Goal: Information Seeking & Learning: Learn about a topic

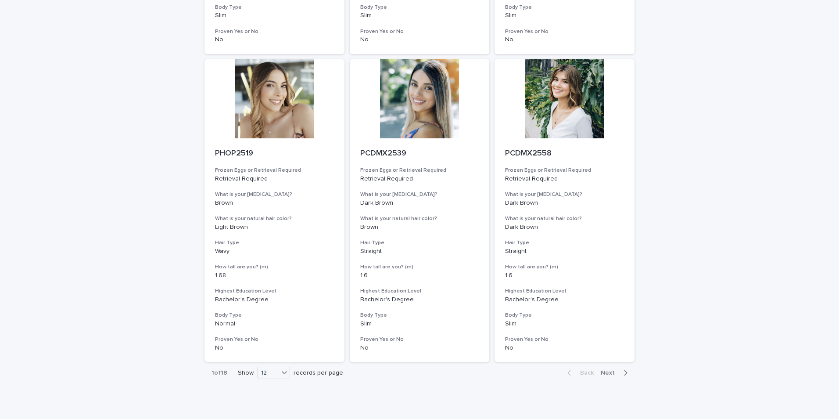
scroll to position [990, 0]
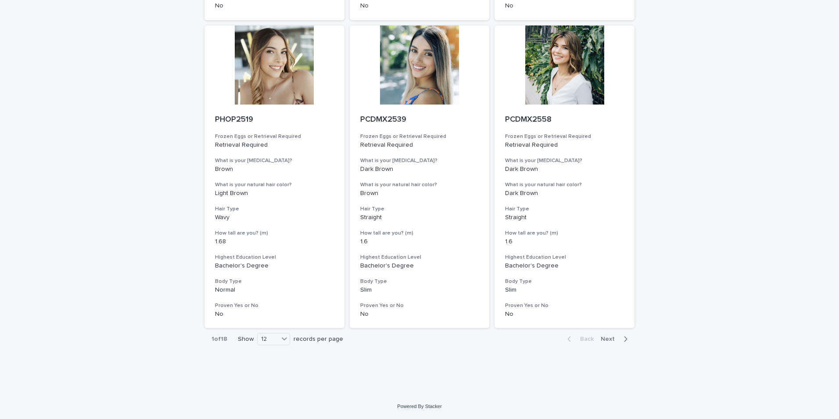
click at [608, 342] on span "Next" at bounding box center [610, 339] width 19 height 6
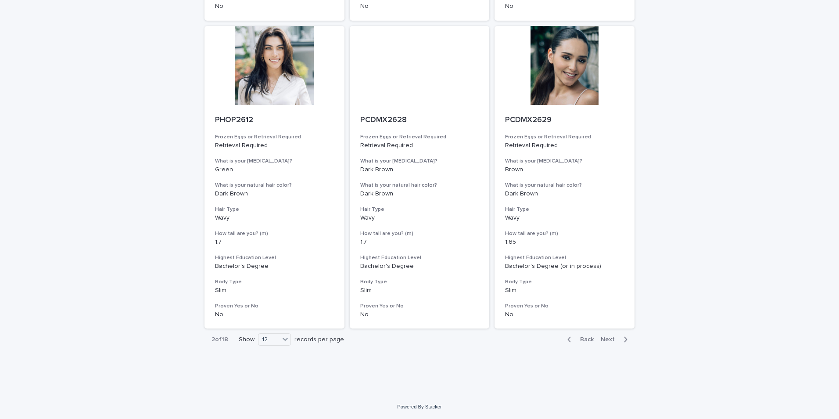
scroll to position [990, 0]
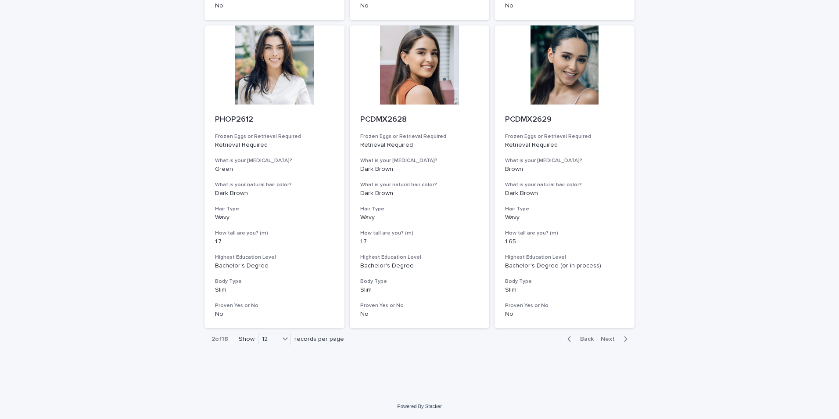
click at [610, 338] on span "Next" at bounding box center [610, 339] width 19 height 6
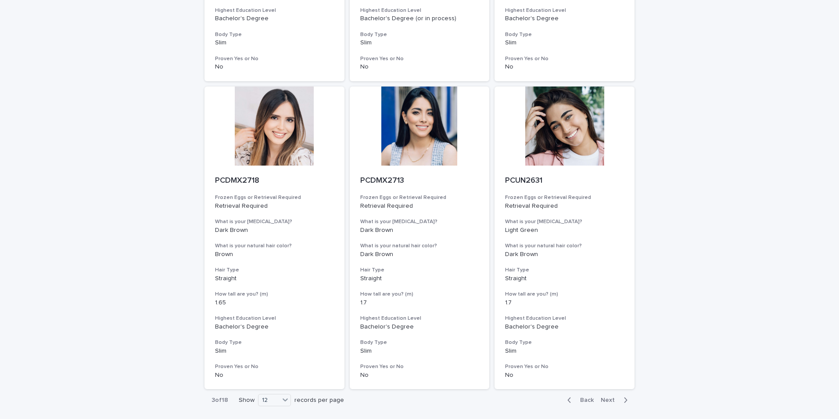
scroll to position [990, 0]
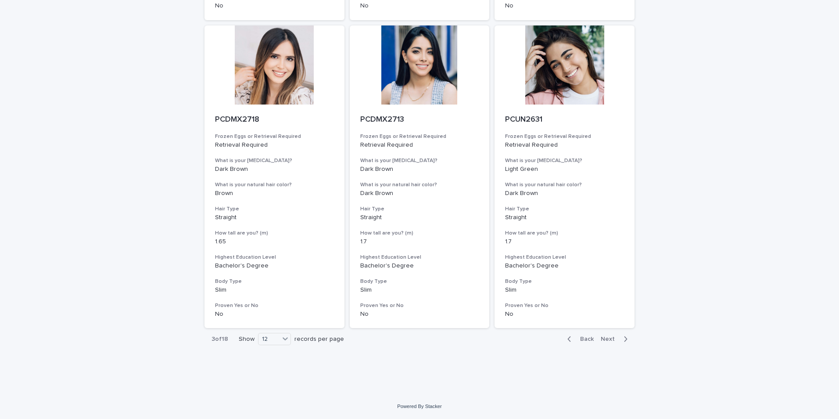
click at [603, 339] on span "Next" at bounding box center [610, 339] width 19 height 6
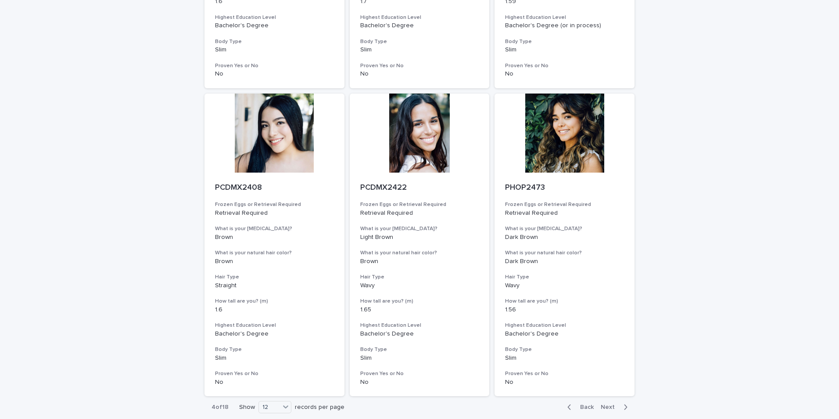
scroll to position [990, 0]
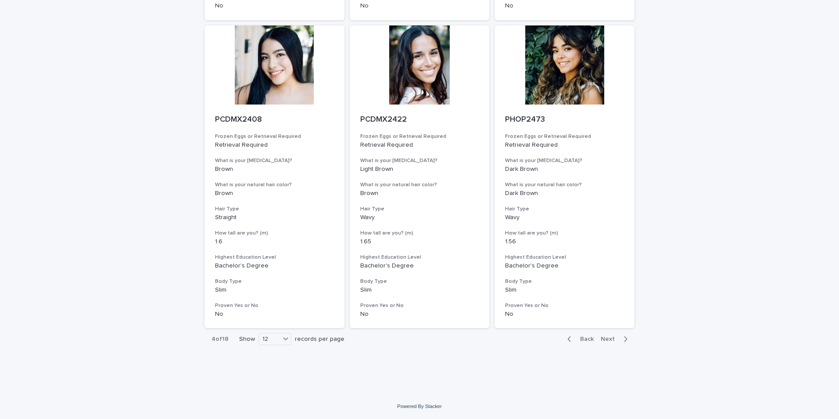
click at [608, 337] on span "Next" at bounding box center [610, 339] width 19 height 6
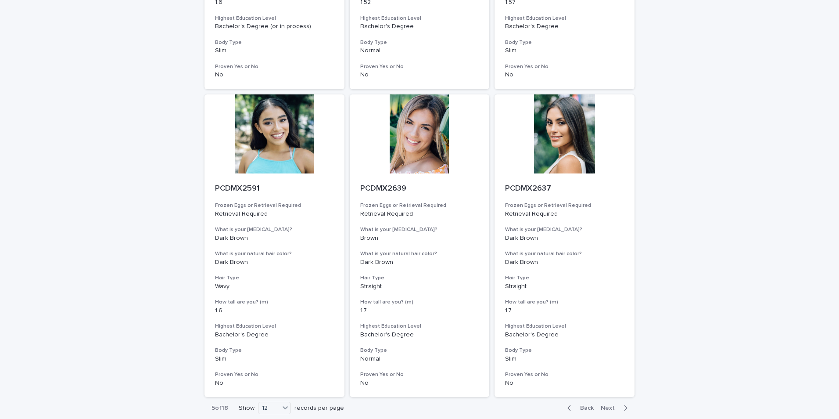
scroll to position [922, 0]
click at [407, 133] on div at bounding box center [420, 133] width 140 height 79
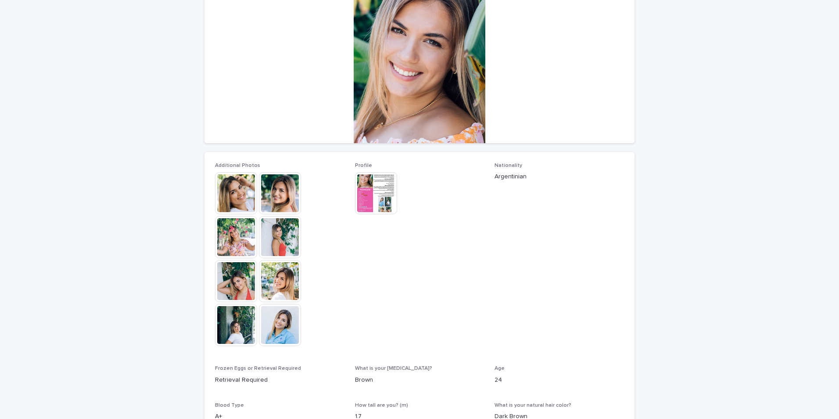
scroll to position [132, 0]
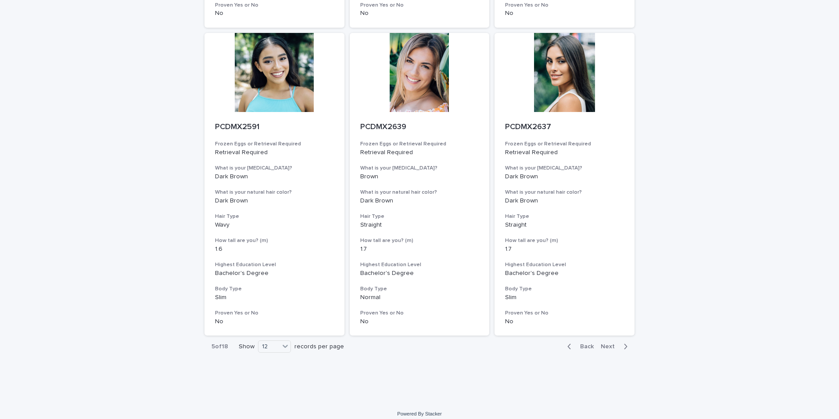
scroll to position [990, 0]
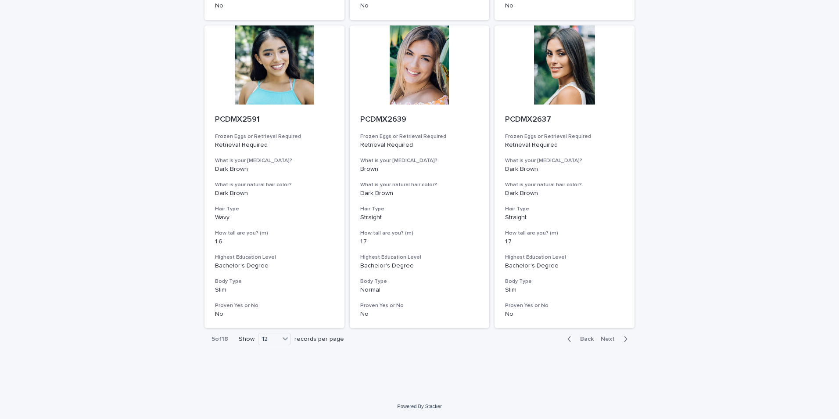
click at [603, 336] on span "Next" at bounding box center [610, 339] width 19 height 6
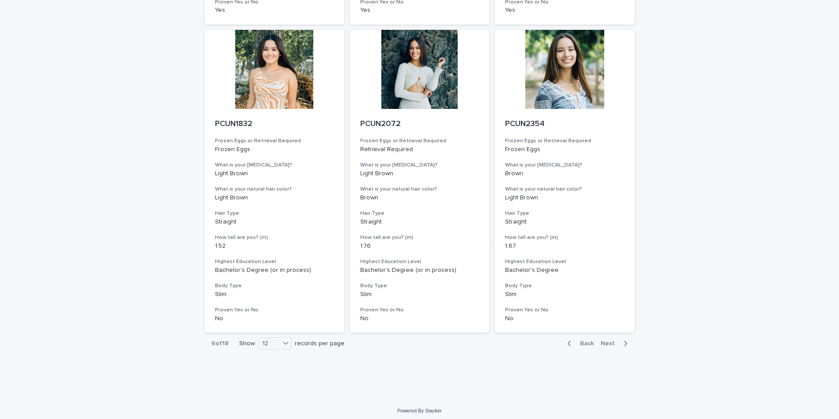
scroll to position [990, 0]
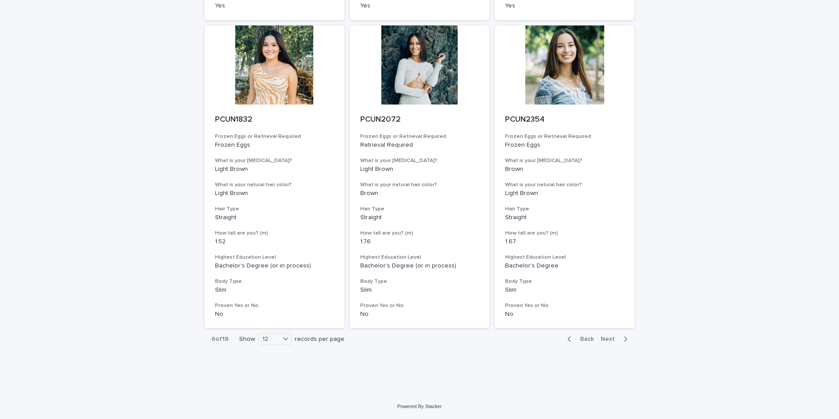
click at [604, 339] on span "Next" at bounding box center [610, 339] width 19 height 6
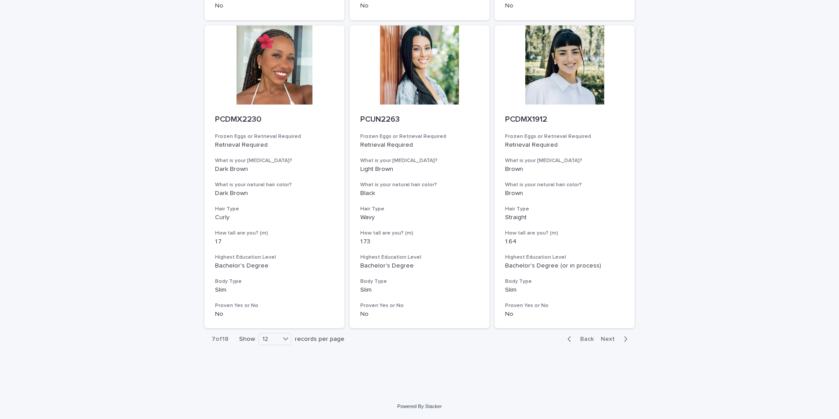
drag, startPoint x: 604, startPoint y: 335, endPoint x: 632, endPoint y: 306, distance: 40.4
click at [604, 335] on button "Next" at bounding box center [615, 339] width 37 height 8
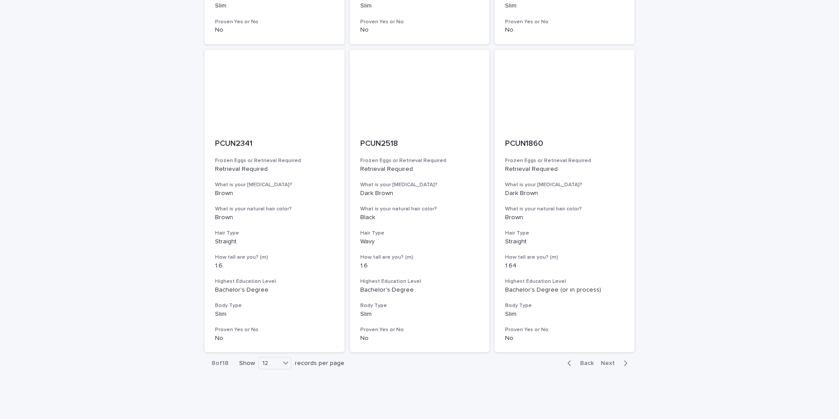
scroll to position [990, 0]
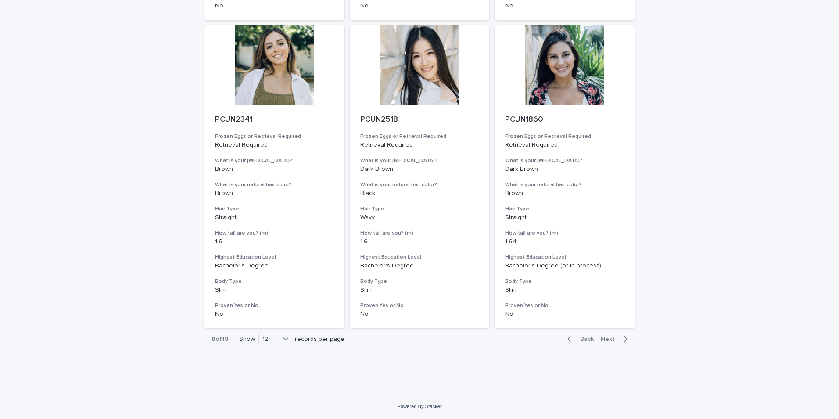
click at [603, 339] on span "Next" at bounding box center [610, 339] width 19 height 6
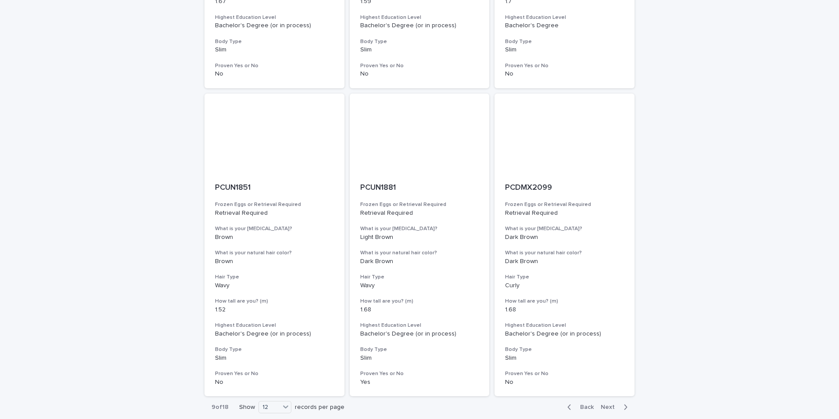
scroll to position [990, 0]
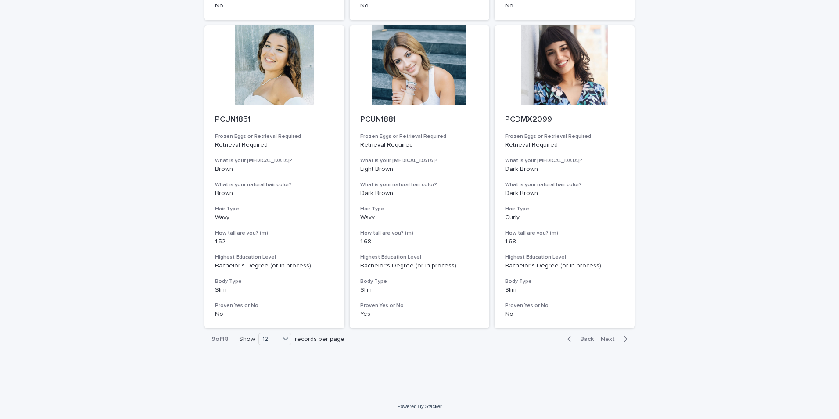
click at [607, 338] on span "Next" at bounding box center [610, 339] width 19 height 6
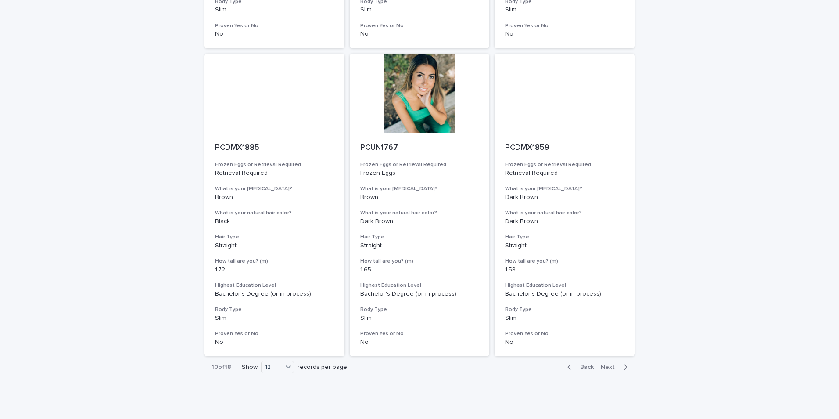
scroll to position [990, 0]
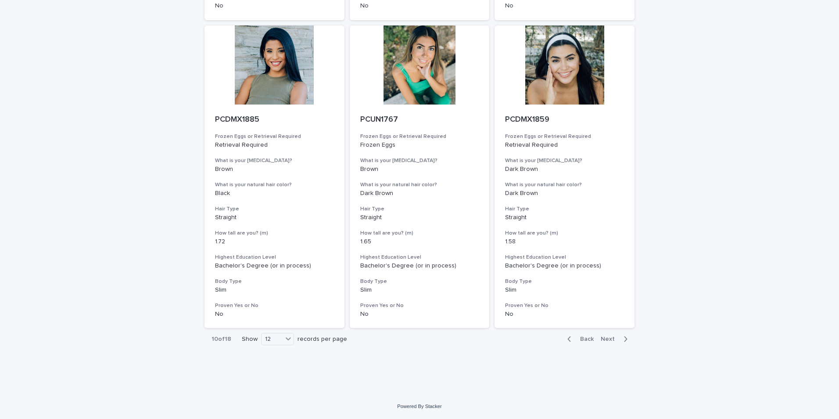
click at [610, 338] on span "Next" at bounding box center [610, 339] width 19 height 6
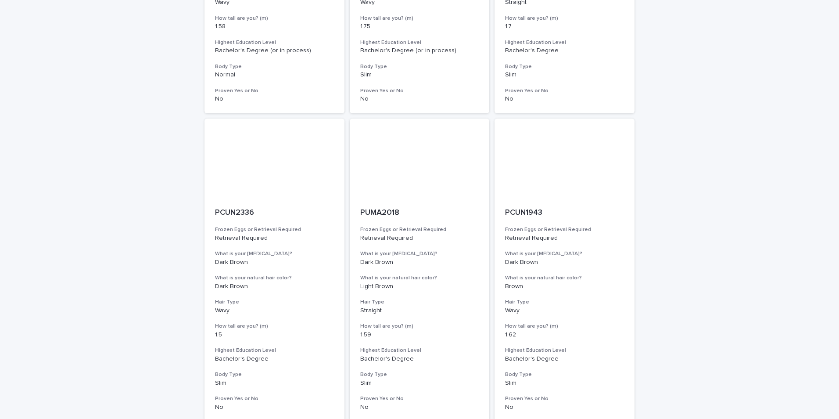
scroll to position [990, 0]
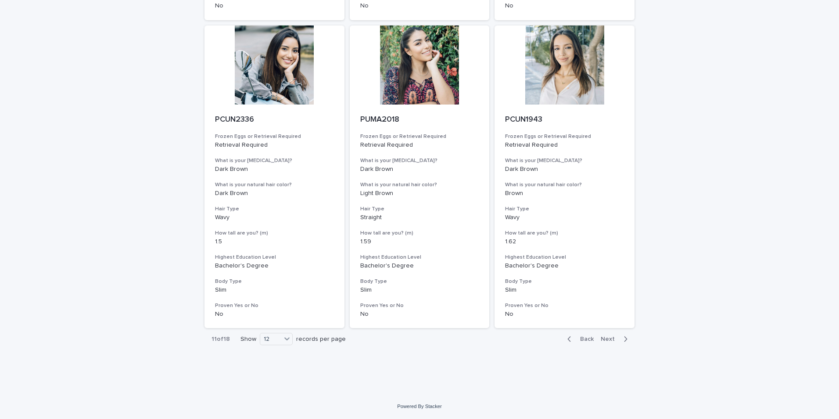
click at [604, 337] on span "Next" at bounding box center [610, 339] width 19 height 6
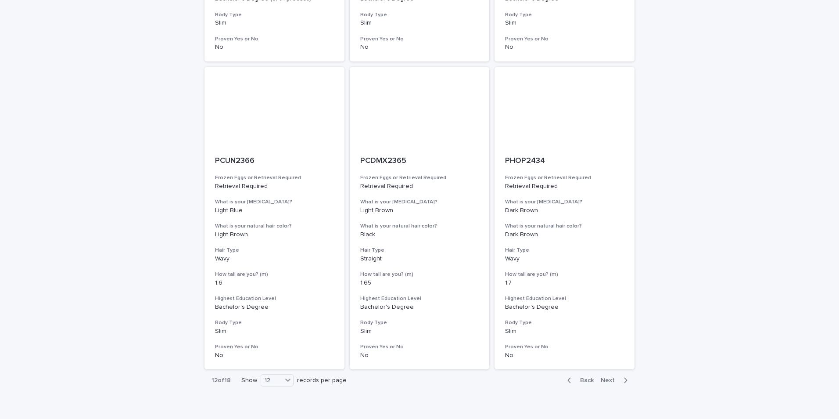
scroll to position [966, 0]
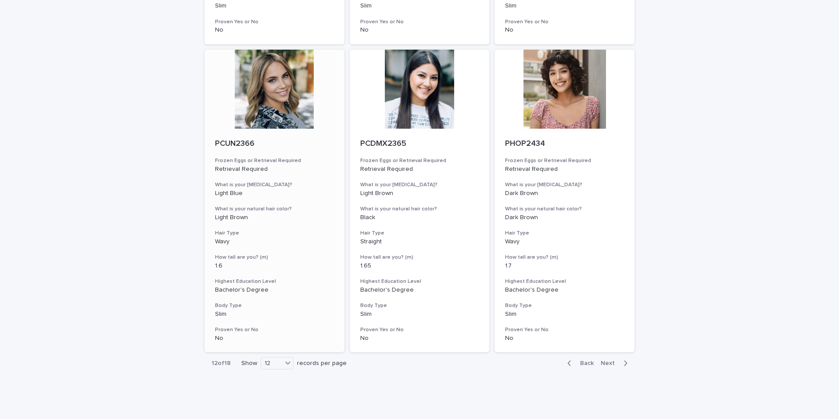
click at [266, 97] on div at bounding box center [275, 89] width 140 height 79
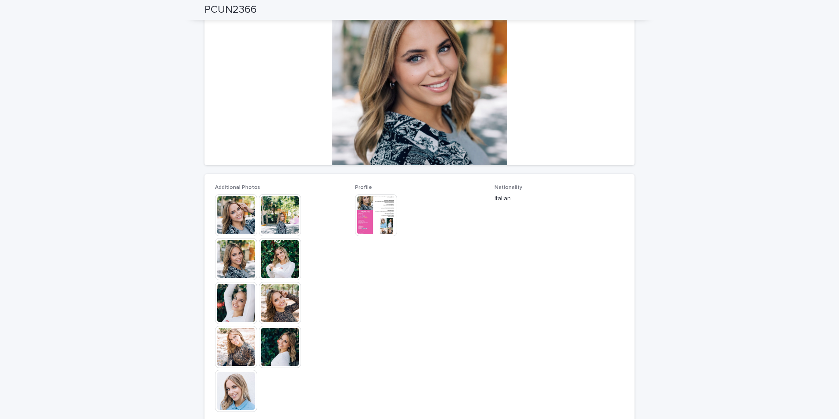
scroll to position [64, 0]
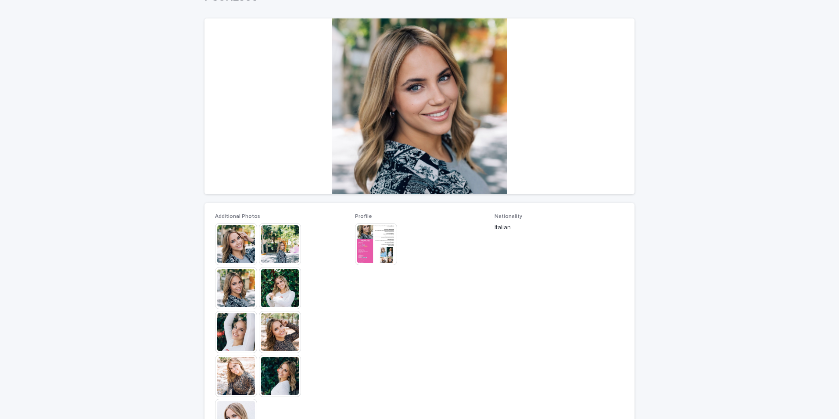
click at [229, 246] on img at bounding box center [236, 244] width 42 height 42
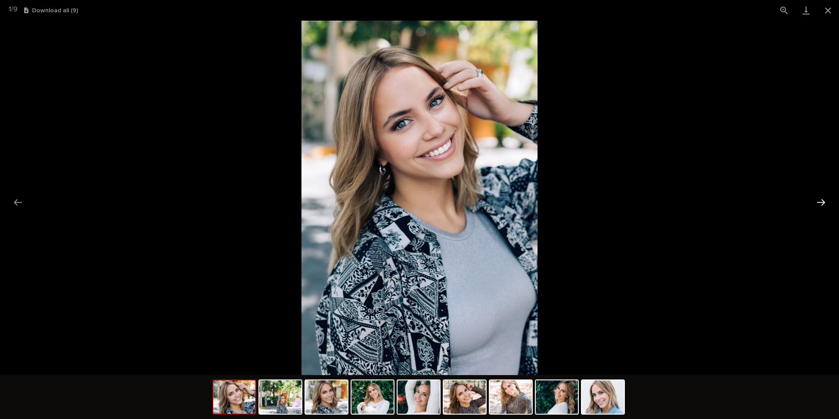
click at [821, 206] on button "Next slide" at bounding box center [821, 202] width 18 height 17
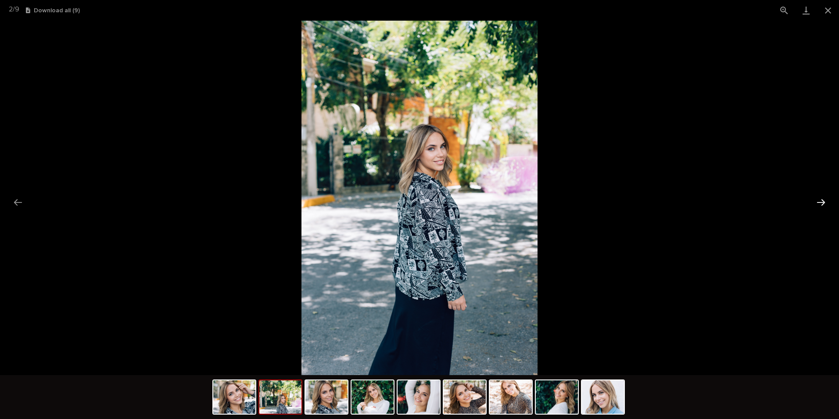
click at [821, 206] on button "Next slide" at bounding box center [821, 202] width 18 height 17
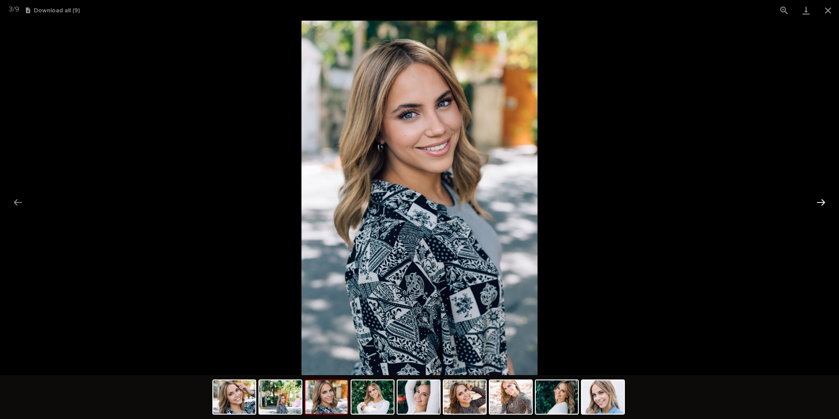
click at [821, 206] on button "Next slide" at bounding box center [821, 202] width 18 height 17
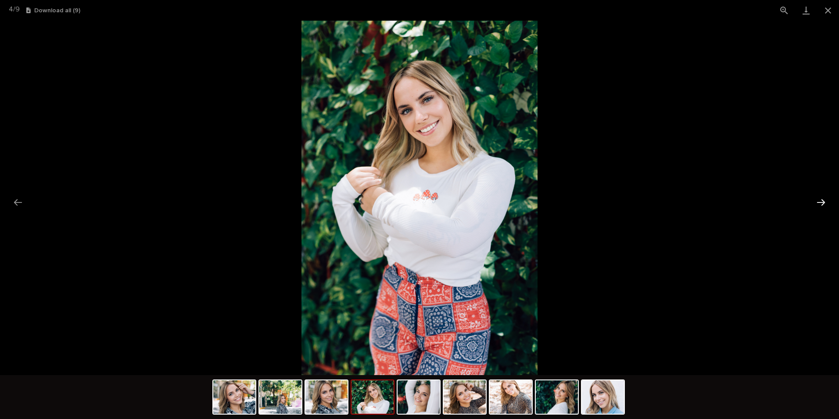
click at [821, 206] on button "Next slide" at bounding box center [821, 202] width 18 height 17
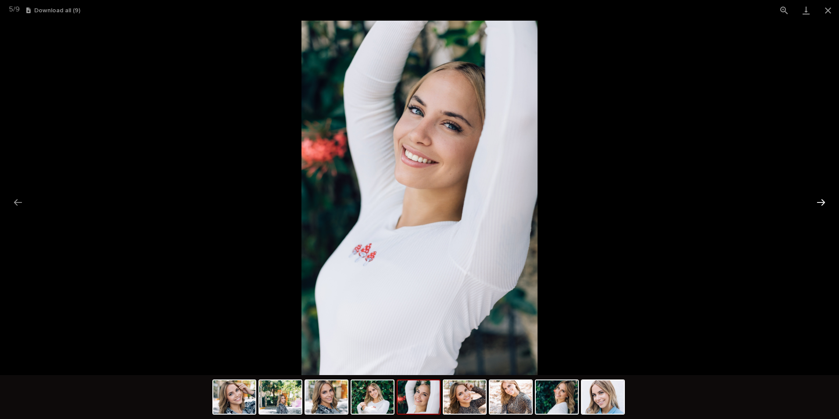
click at [821, 206] on button "Next slide" at bounding box center [821, 202] width 18 height 17
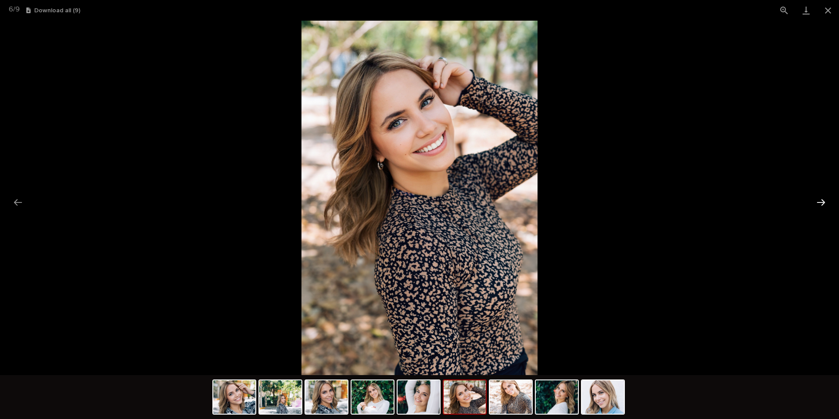
click at [821, 206] on button "Next slide" at bounding box center [821, 202] width 18 height 17
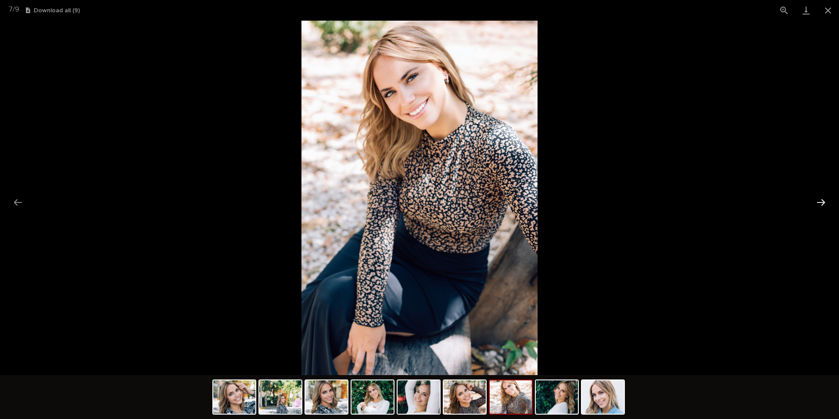
click at [821, 206] on button "Next slide" at bounding box center [821, 202] width 18 height 17
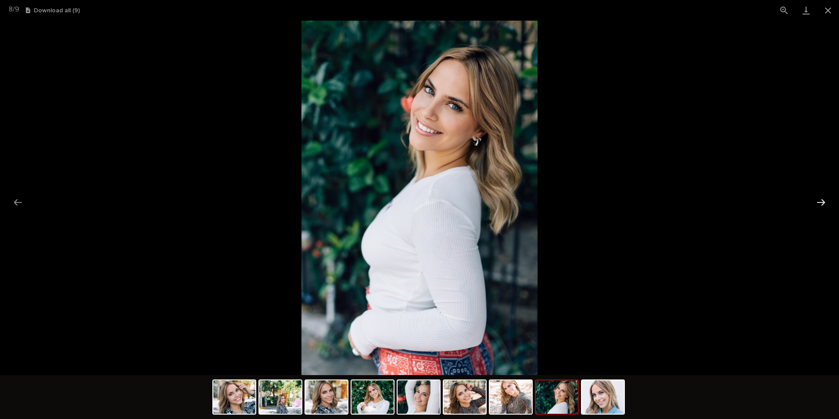
click at [821, 206] on button "Next slide" at bounding box center [821, 202] width 18 height 17
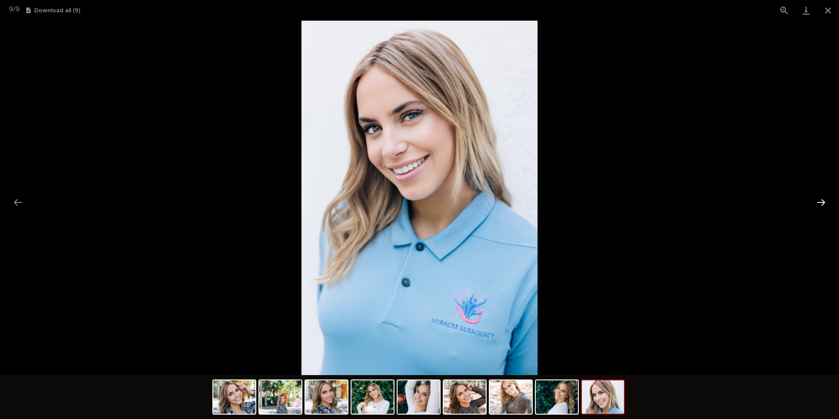
click at [821, 206] on button "Next slide" at bounding box center [821, 202] width 18 height 17
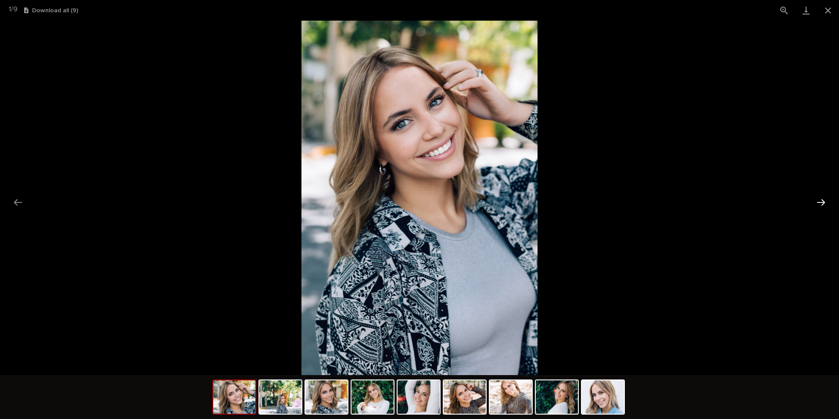
click at [821, 206] on button "Next slide" at bounding box center [821, 202] width 18 height 17
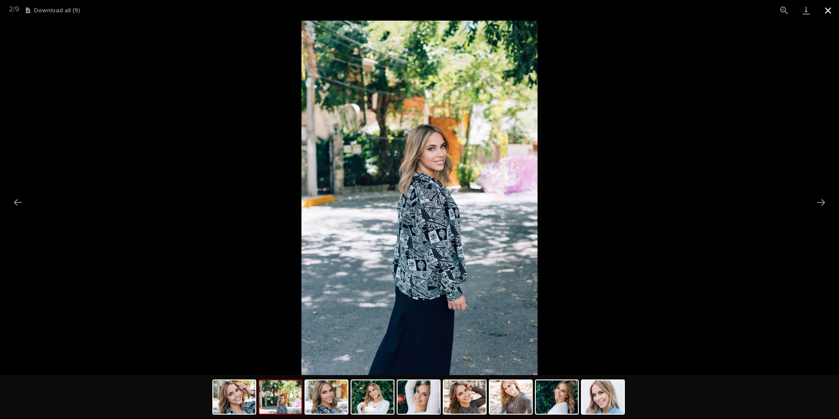
click at [826, 14] on button "Close gallery" at bounding box center [828, 10] width 22 height 21
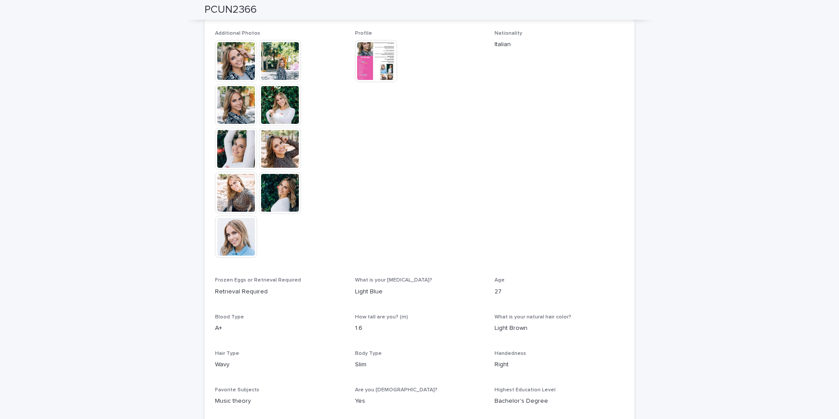
scroll to position [240, 0]
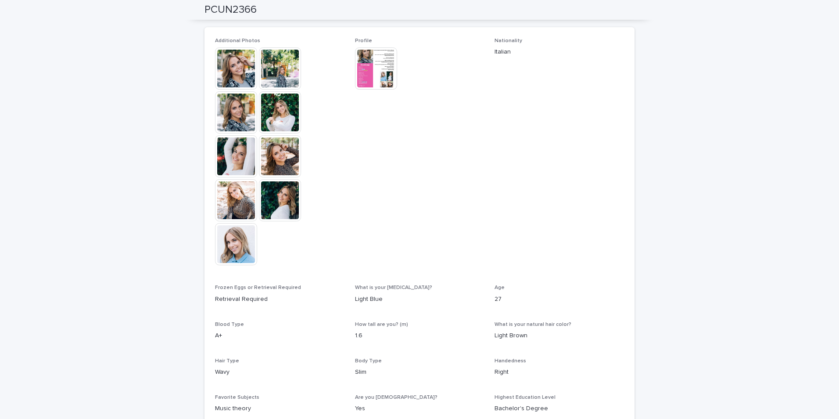
click at [370, 72] on img at bounding box center [376, 68] width 42 height 42
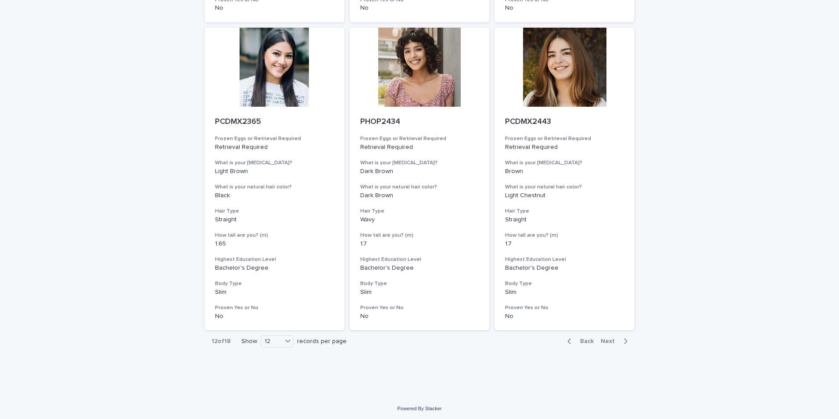
scroll to position [990, 0]
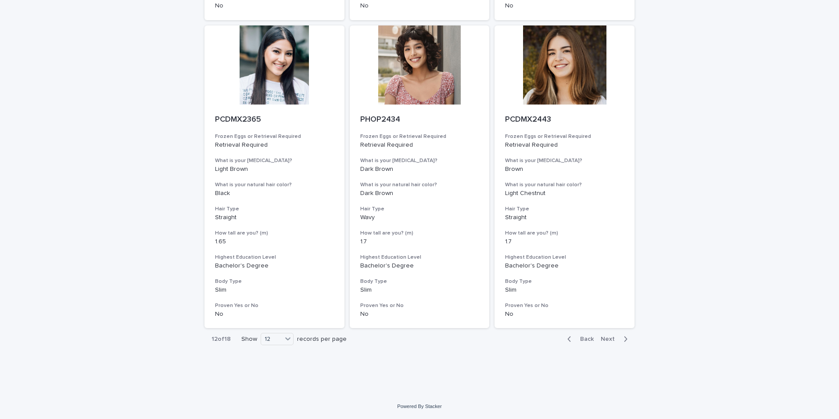
click at [601, 339] on span "Next" at bounding box center [610, 339] width 19 height 6
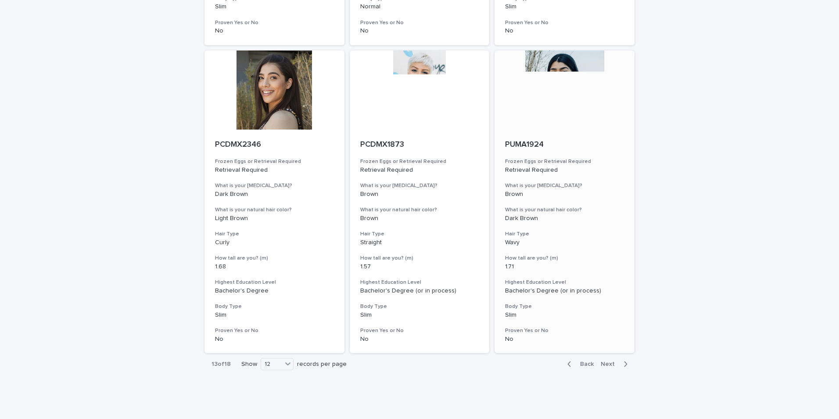
scroll to position [990, 0]
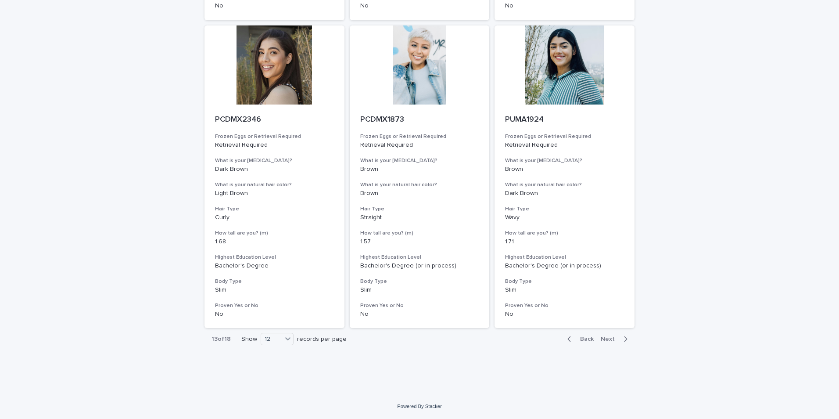
click at [606, 338] on span "Next" at bounding box center [610, 339] width 19 height 6
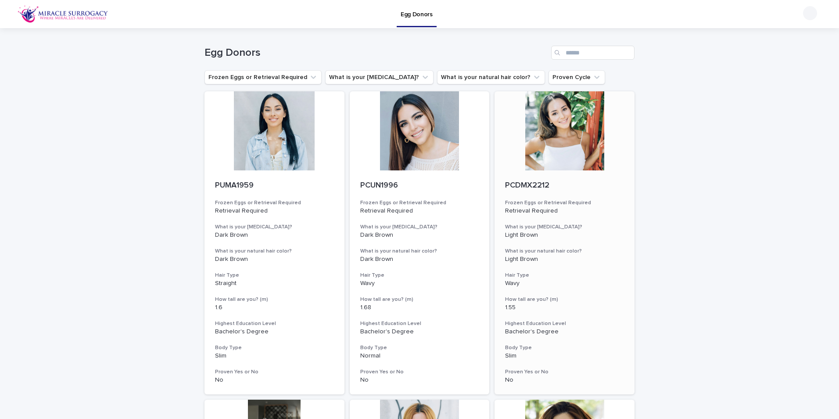
click at [574, 144] on div at bounding box center [565, 130] width 140 height 79
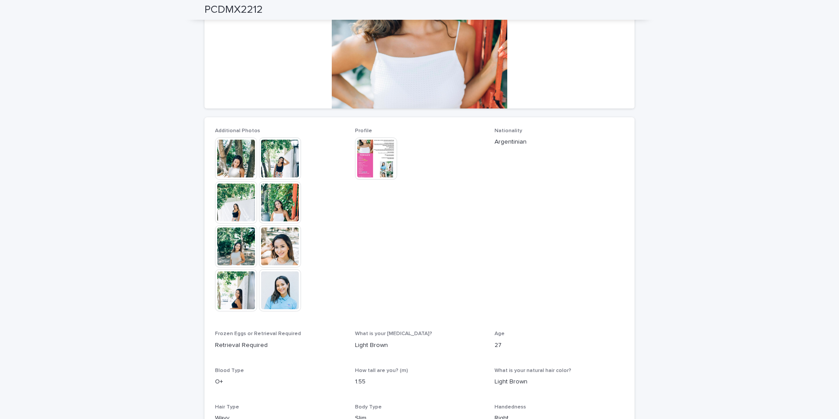
scroll to position [44, 0]
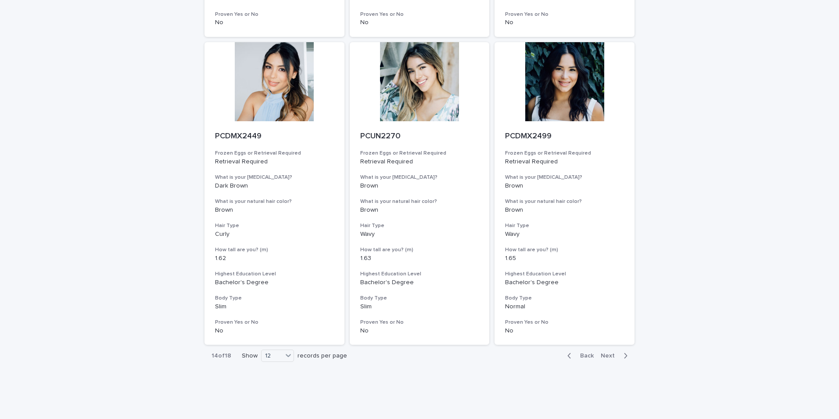
scroll to position [990, 0]
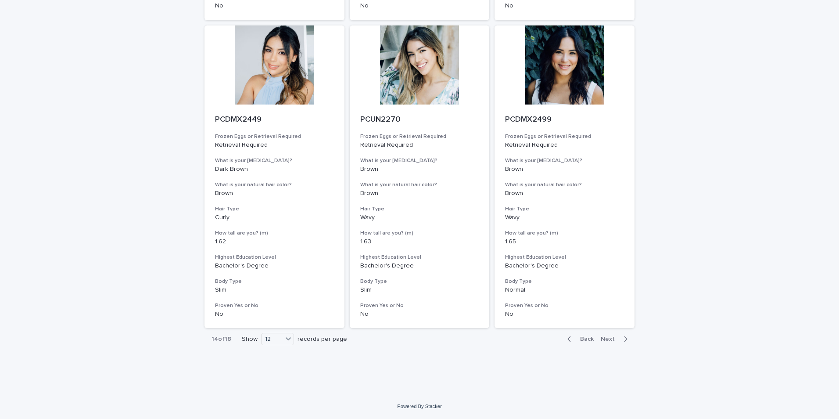
click at [603, 339] on span "Next" at bounding box center [610, 339] width 19 height 6
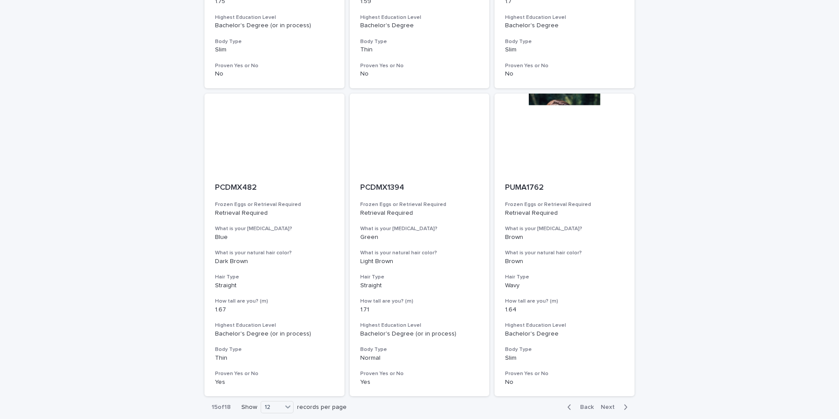
scroll to position [990, 0]
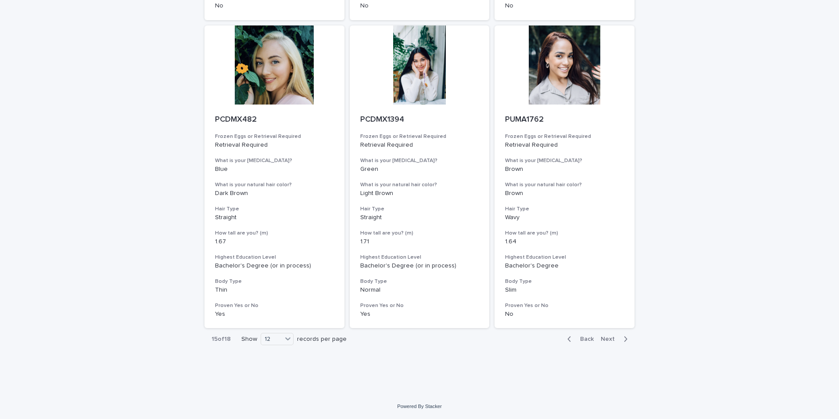
click at [608, 340] on span "Next" at bounding box center [610, 339] width 19 height 6
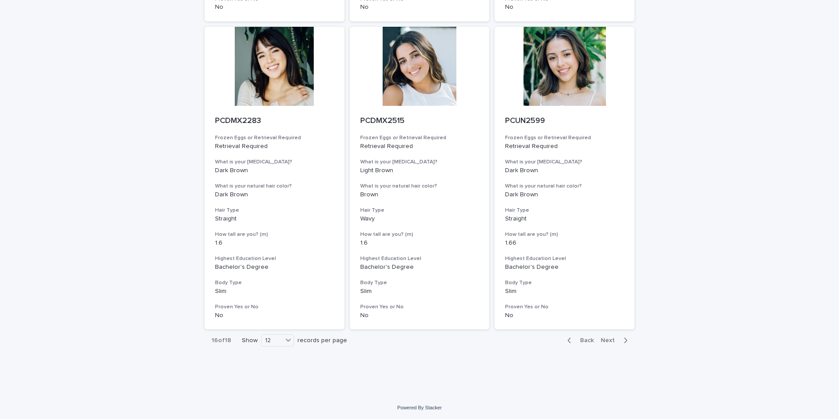
scroll to position [990, 0]
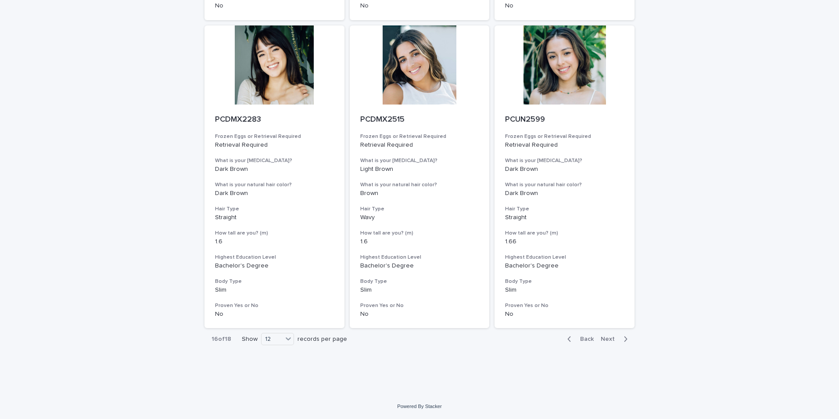
click at [610, 335] on button "Next" at bounding box center [615, 339] width 37 height 8
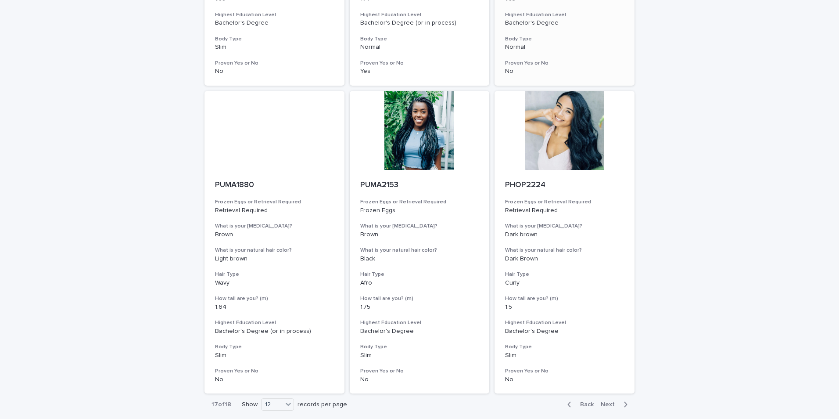
scroll to position [990, 0]
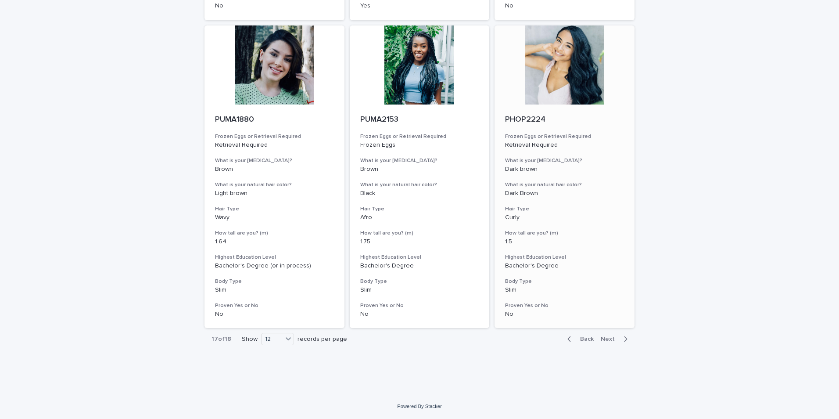
drag, startPoint x: 609, startPoint y: 339, endPoint x: 630, endPoint y: 281, distance: 61.8
click at [609, 339] on span "Next" at bounding box center [610, 339] width 19 height 6
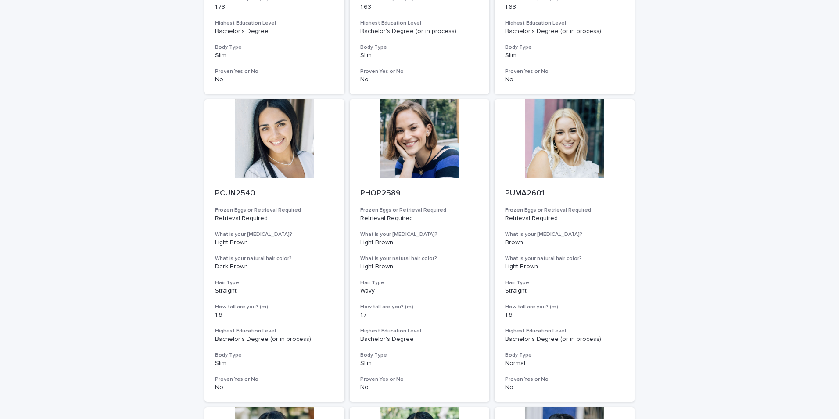
scroll to position [483, 0]
